Goal: Communication & Community: Answer question/provide support

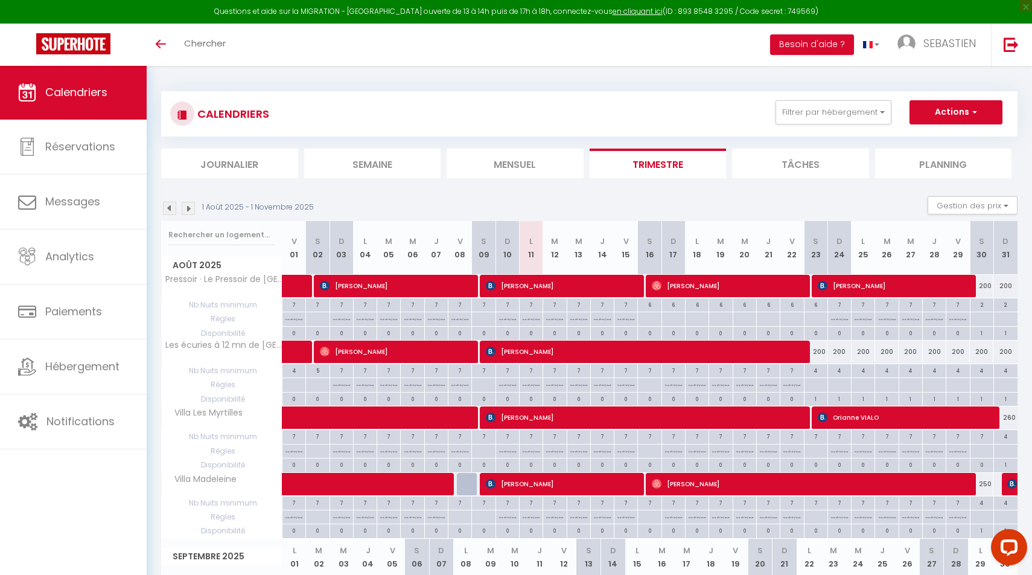
click at [557, 348] on span "[PERSON_NAME]" at bounding box center [643, 351] width 314 height 23
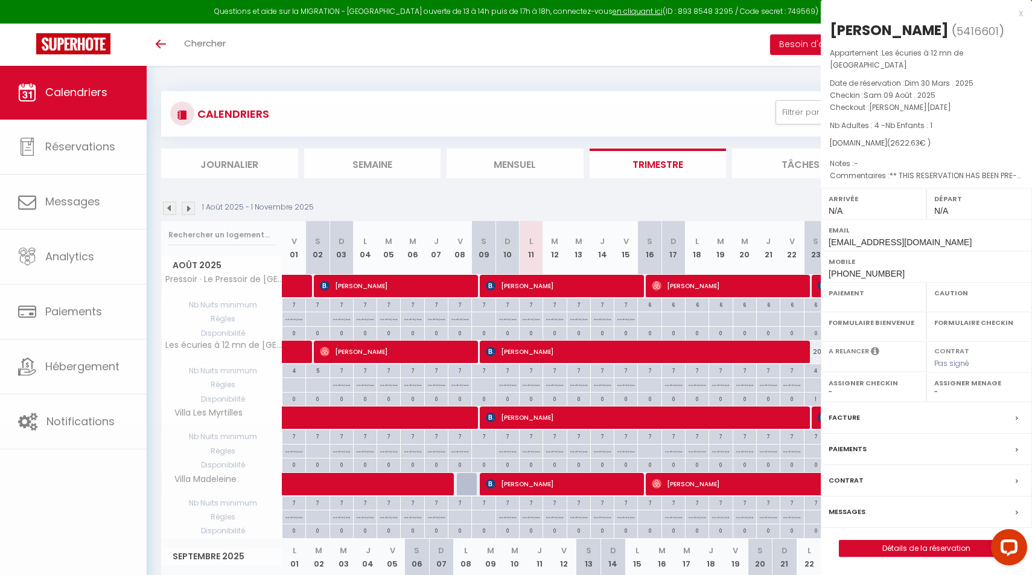
select select "OK"
select select "0"
select select "1"
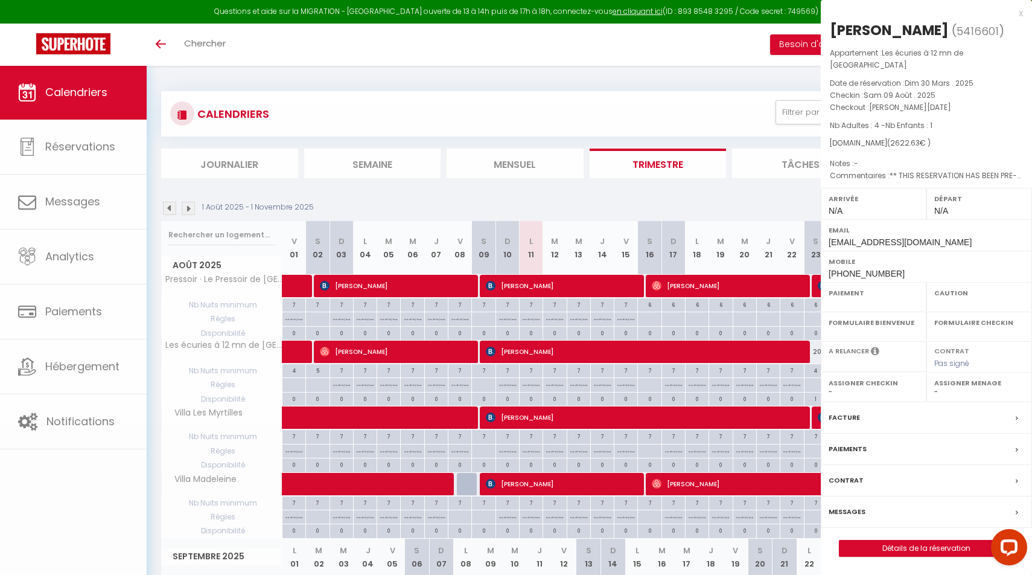
select select
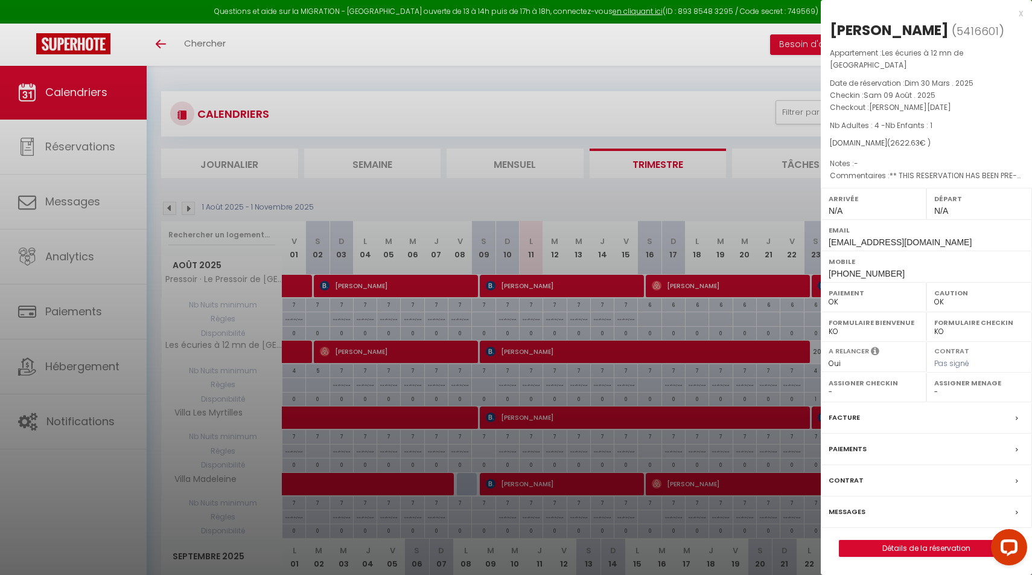
click at [843, 505] on label "Messages" at bounding box center [847, 511] width 37 height 13
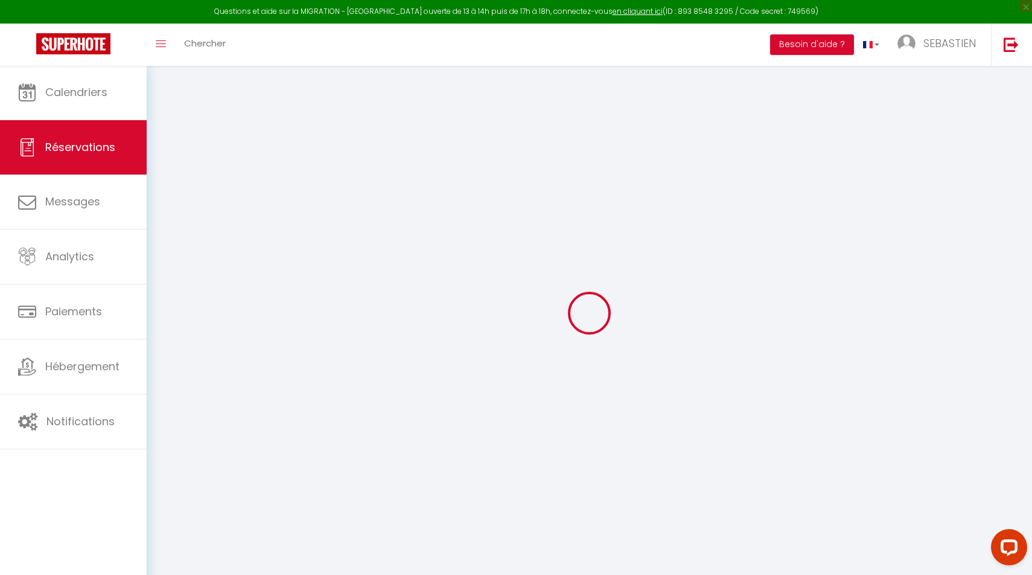
select select
checkbox input "false"
type textarea "** THIS RESERVATION HAS BEEN PRE-PAID ** BOOKING NOTE : Payment charge is EUR 3…"
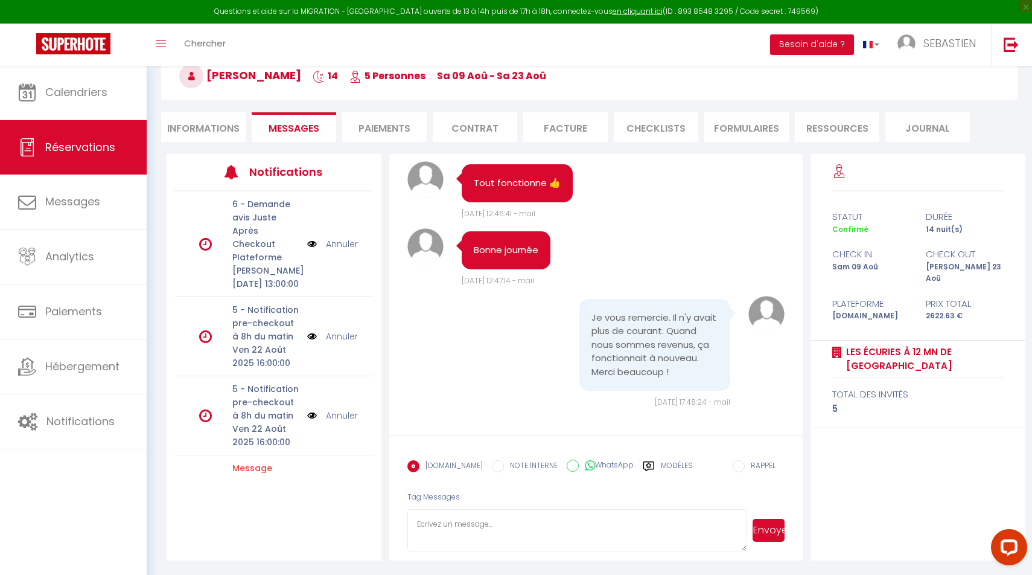
scroll to position [68, 0]
click at [541, 514] on textarea at bounding box center [578, 531] width 340 height 42
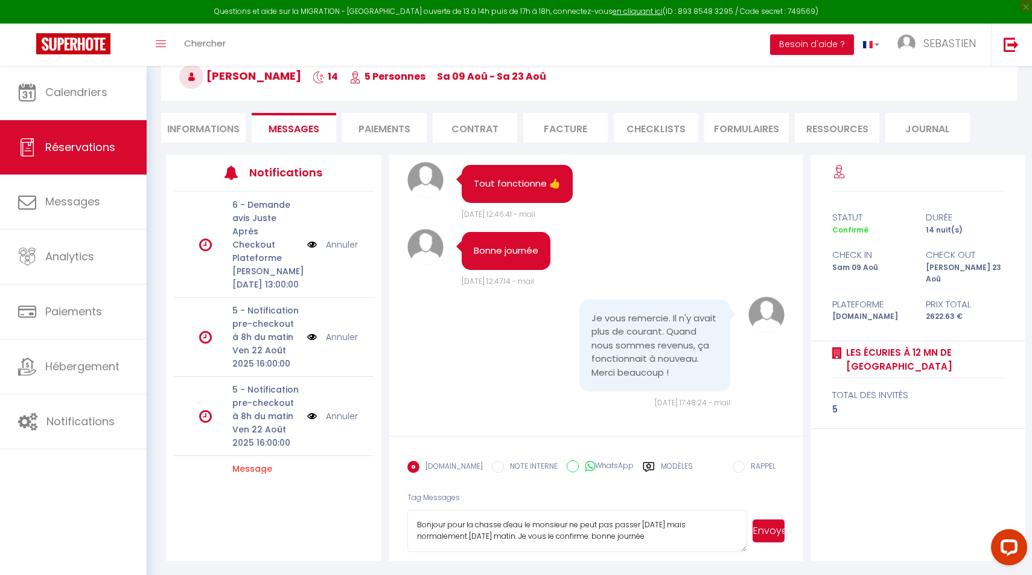
click at [522, 537] on textarea "Bonjour pour la chasse d'eau le monsieur ne peut pas passer [DATE] mais normale…" at bounding box center [578, 531] width 340 height 42
click at [656, 535] on textarea "Bonjour pour la chasse d'eau le monsieur ne peut pas passer [DATE] mais normale…" at bounding box center [578, 531] width 340 height 42
click at [592, 536] on textarea "Bonjour pour la chasse d'eau le monsieur ne peut pas passer [DATE] mais normale…" at bounding box center [578, 531] width 340 height 42
click at [638, 524] on textarea "Bonjour pour la chasse d'eau le monsieur ne peut pas passer [DATE] mais normale…" at bounding box center [578, 531] width 340 height 42
click at [524, 536] on textarea "Bonjour pour la chasse d'eau le monsieur ne peut pas passer [DATE] mais normale…" at bounding box center [578, 531] width 340 height 42
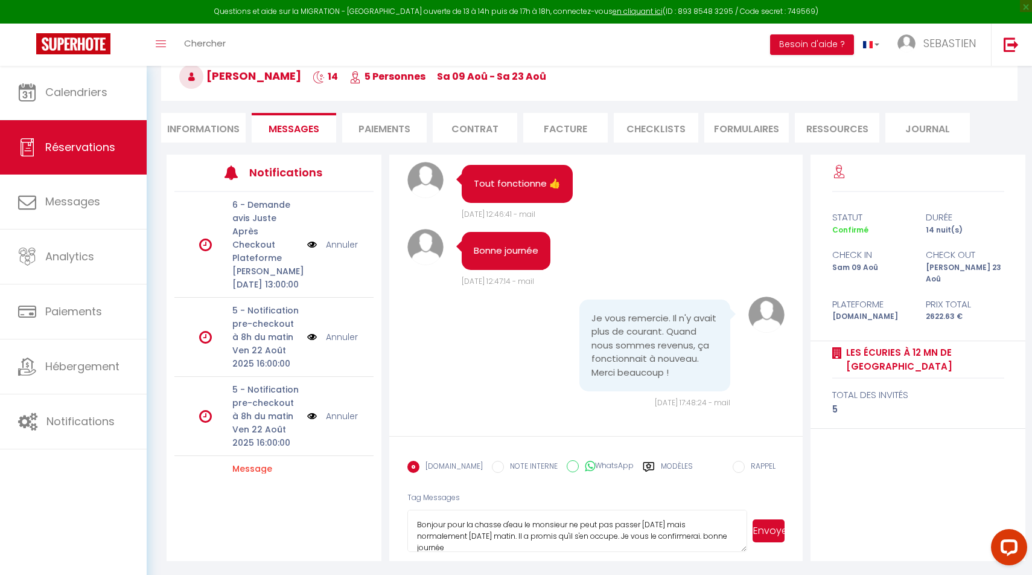
type textarea "Bonjour pour la chasse d'eau le monsieur ne peut pas passer [DATE] mais normale…"
click at [784, 533] on button "Envoyer" at bounding box center [769, 530] width 32 height 23
